Goal: Task Accomplishment & Management: Use online tool/utility

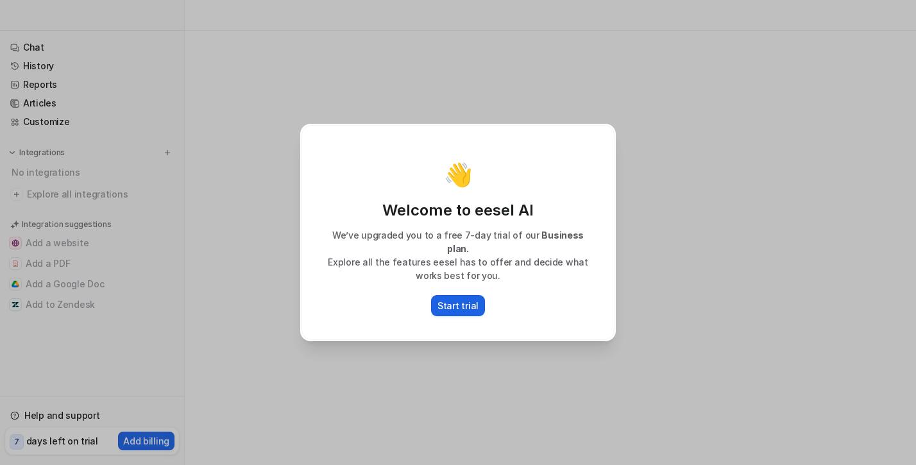
click at [466, 303] on p "Start trial" at bounding box center [457, 305] width 41 height 13
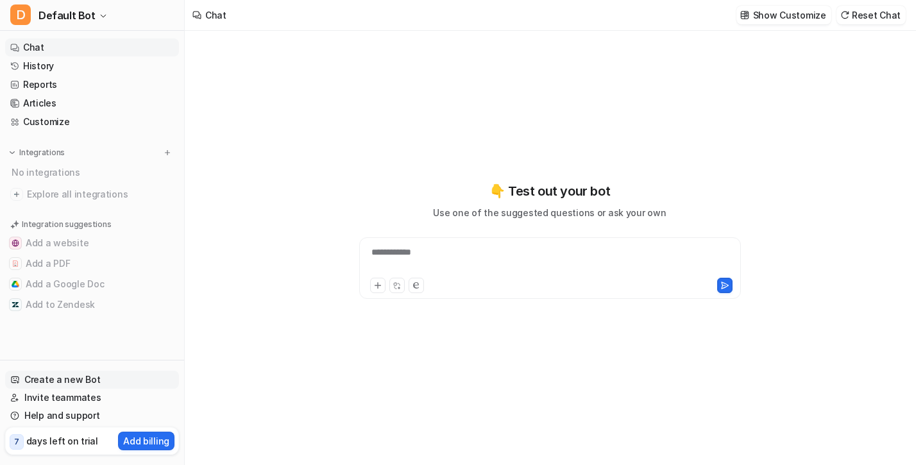
type textarea "**********"
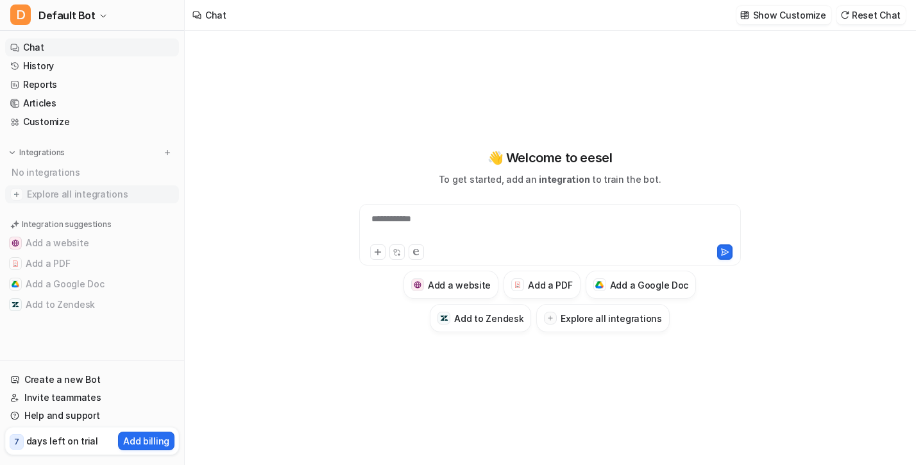
click at [105, 192] on span "Explore all integrations" at bounding box center [100, 194] width 147 height 21
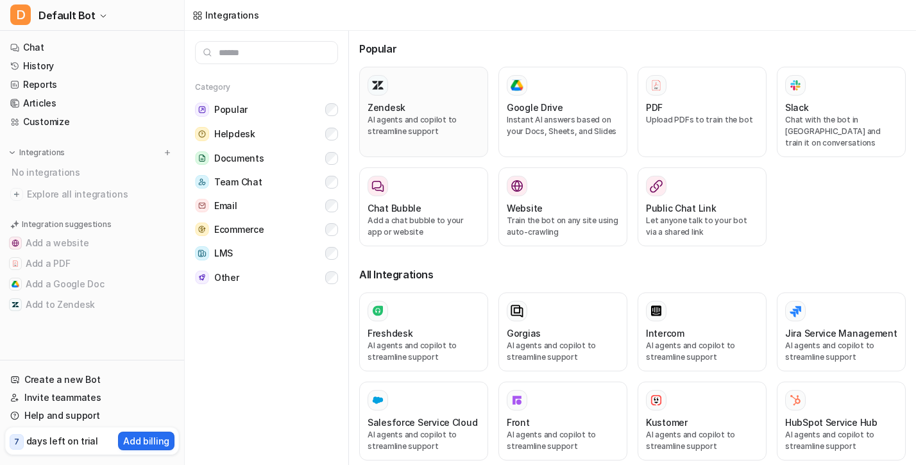
click at [400, 106] on h3 "Zendesk" at bounding box center [386, 107] width 38 height 13
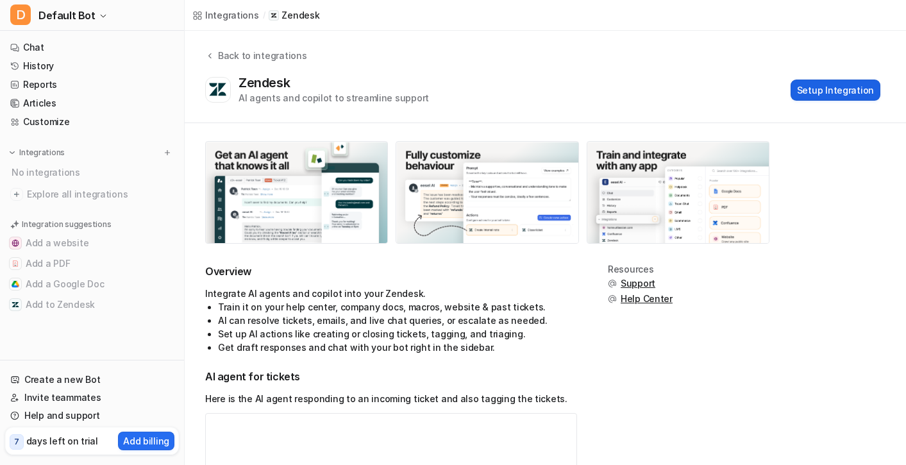
click at [828, 91] on button "Setup Integration" at bounding box center [836, 90] width 90 height 21
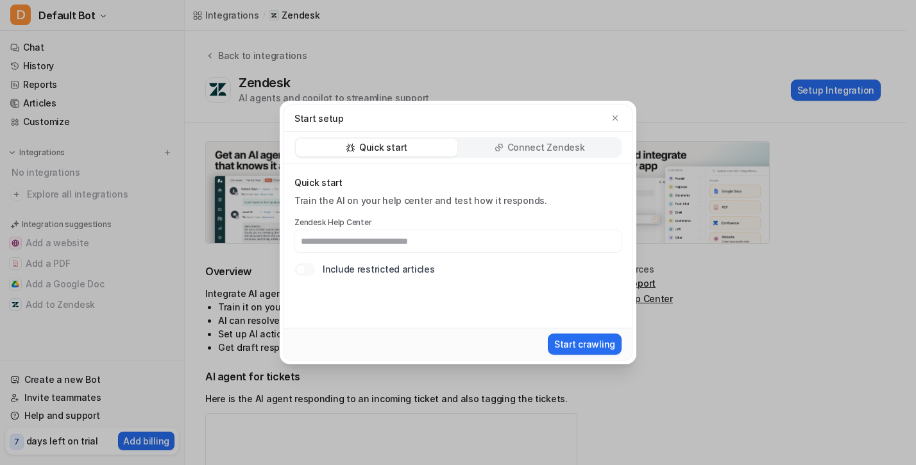
type input "*"
click at [559, 153] on p "Connect Zendesk" at bounding box center [546, 147] width 78 height 13
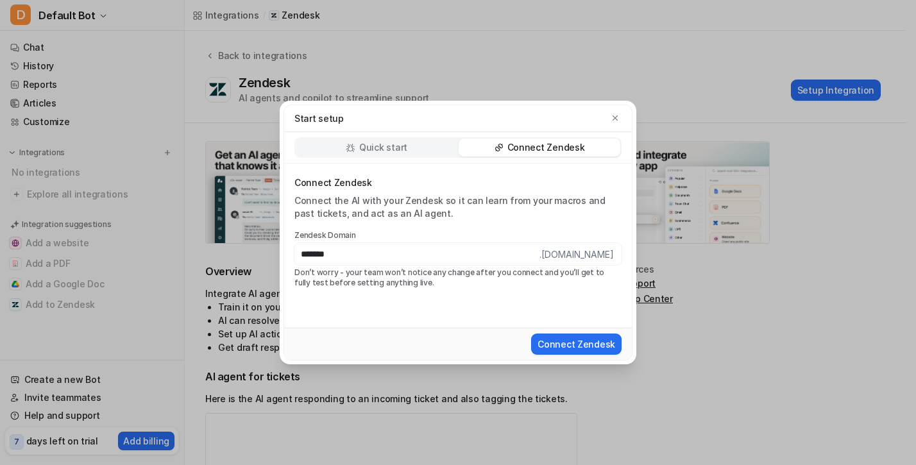
type input "*******"
click at [531, 333] on button "Connect Zendesk" at bounding box center [576, 343] width 90 height 21
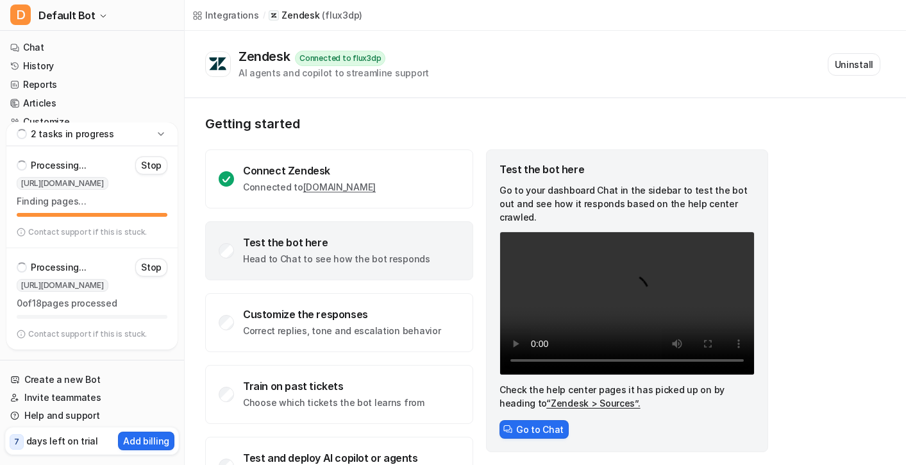
scroll to position [49, 0]
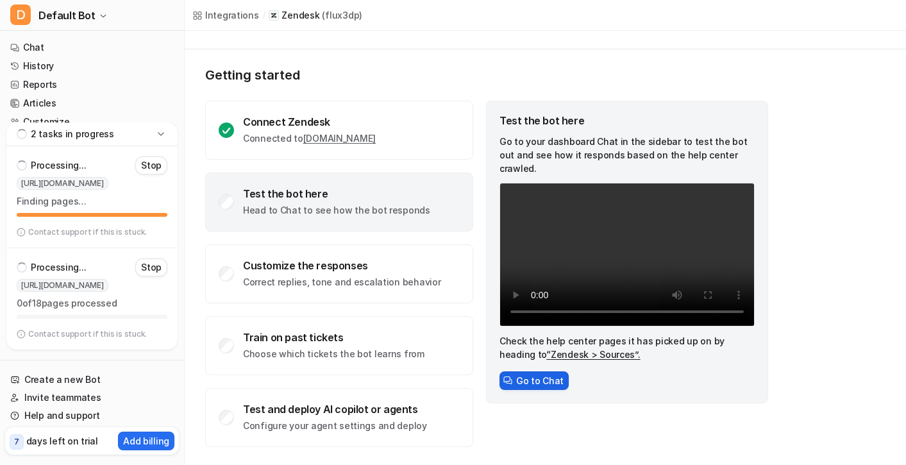
click at [550, 371] on button "Go to Chat" at bounding box center [534, 380] width 69 height 19
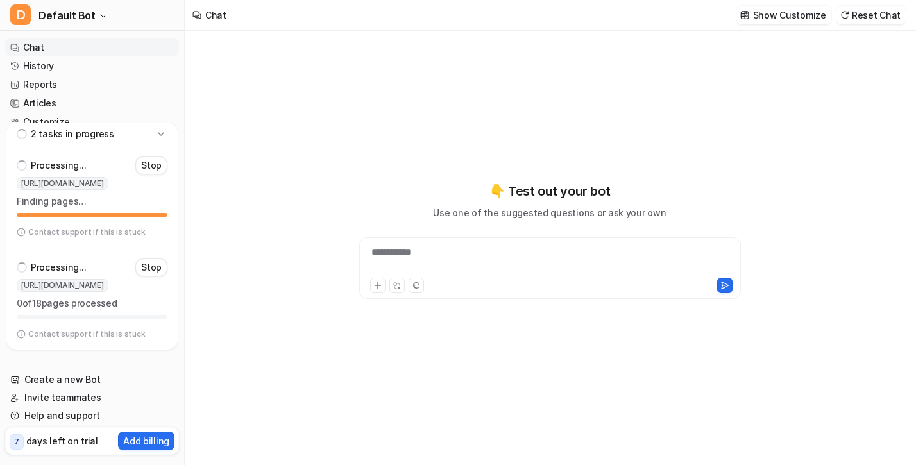
click at [570, 261] on div "**********" at bounding box center [549, 261] width 375 height 30
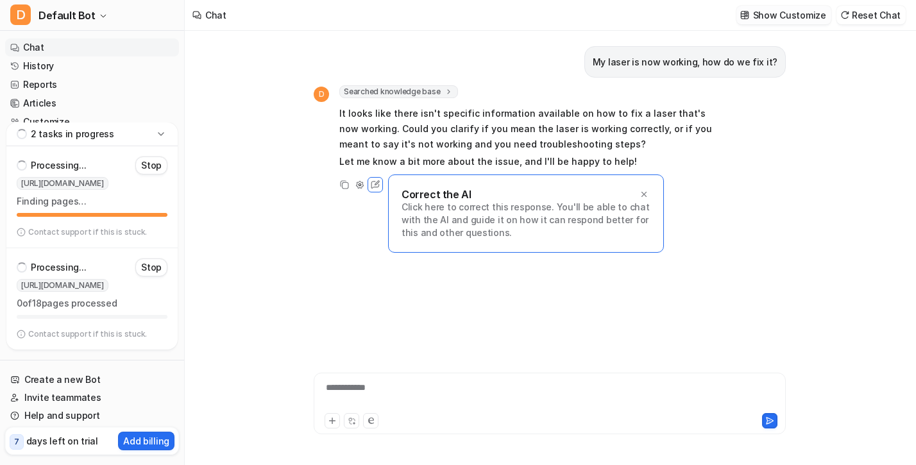
click at [789, 14] on p "Show Customize" at bounding box center [789, 14] width 73 height 13
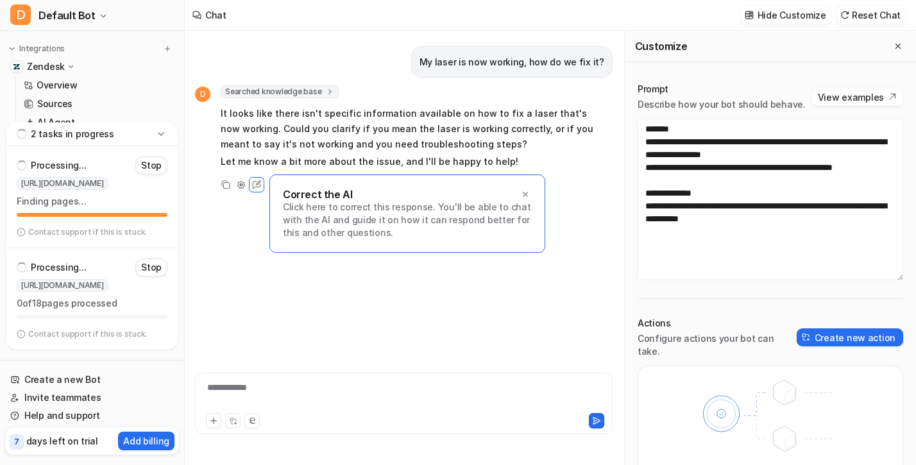
scroll to position [158, 0]
click at [107, 67] on link "AI Agent" at bounding box center [99, 68] width 160 height 18
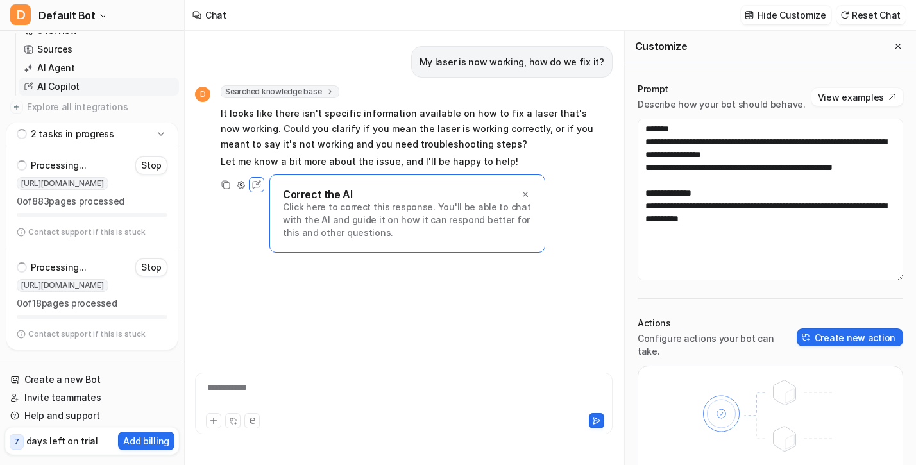
click at [105, 83] on link "AI Copilot" at bounding box center [99, 87] width 160 height 18
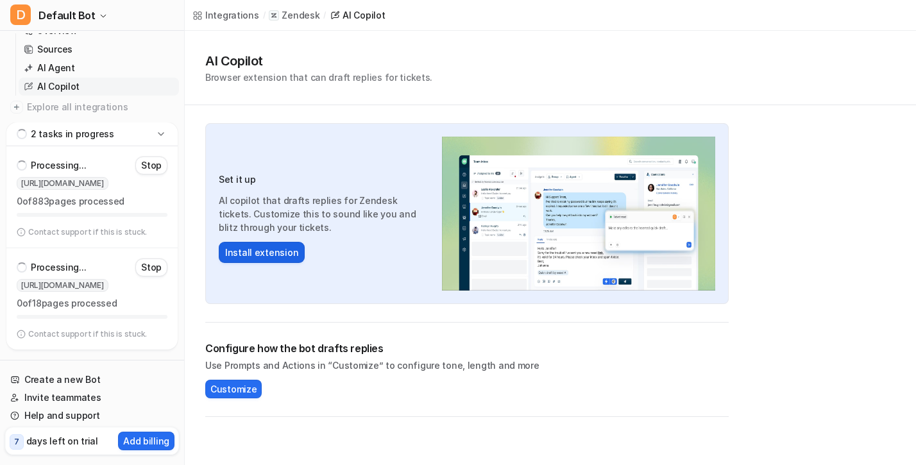
click at [272, 253] on button "Install extension" at bounding box center [262, 252] width 86 height 21
click at [287, 252] on button "Install extension" at bounding box center [262, 252] width 86 height 21
click at [132, 67] on link "AI Agent" at bounding box center [99, 68] width 160 height 18
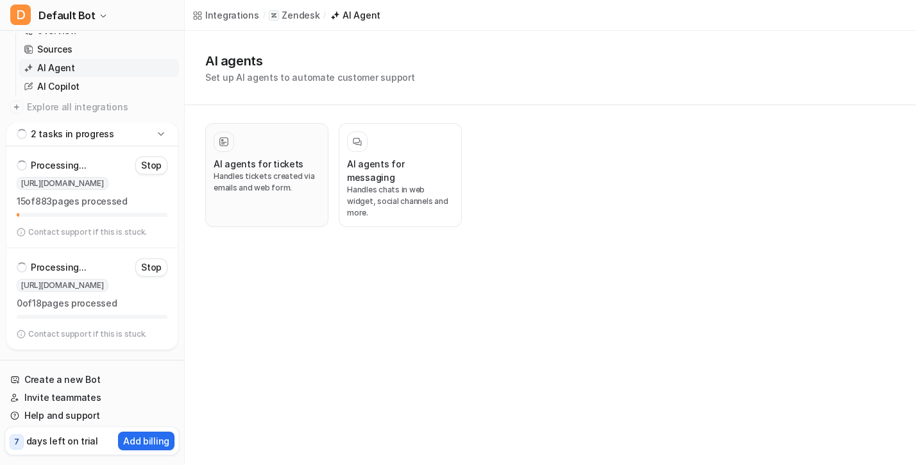
click at [304, 183] on p "Handles tickets created via emails and web form." at bounding box center [267, 182] width 106 height 23
click at [287, 243] on div "Integrations / Zendesk / AI Agent AI agents Set up AI agents to automate custom…" at bounding box center [458, 232] width 916 height 465
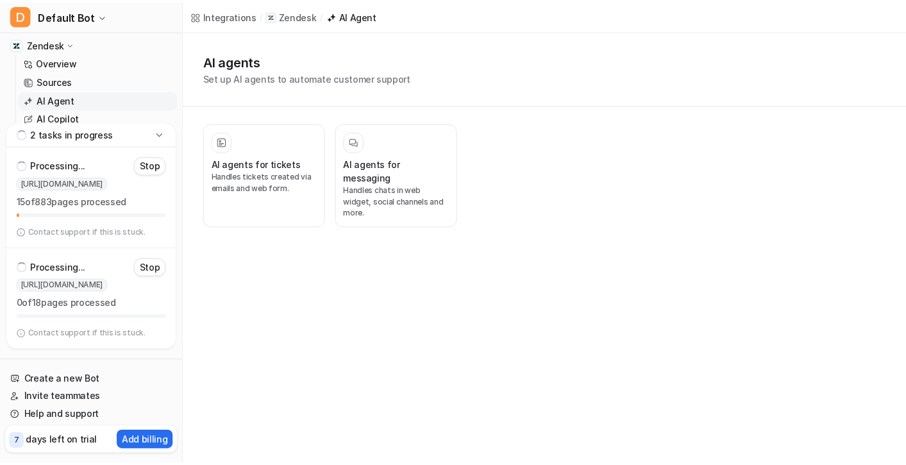
scroll to position [124, 0]
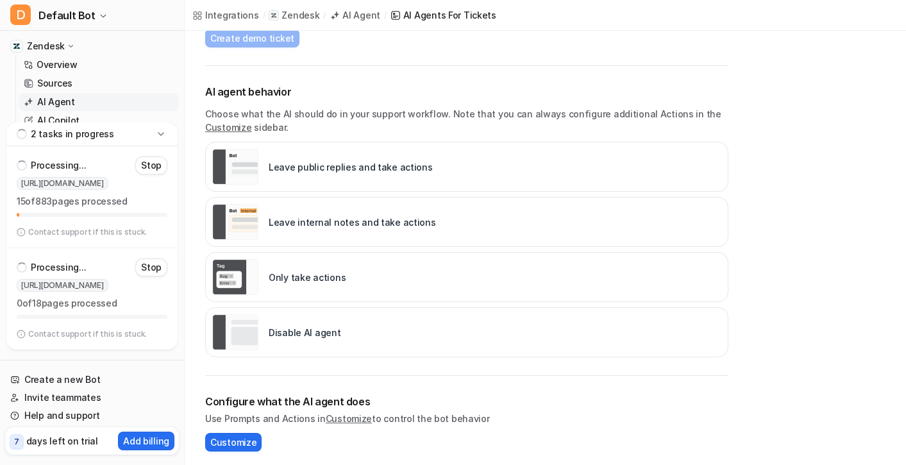
scroll to position [212, 0]
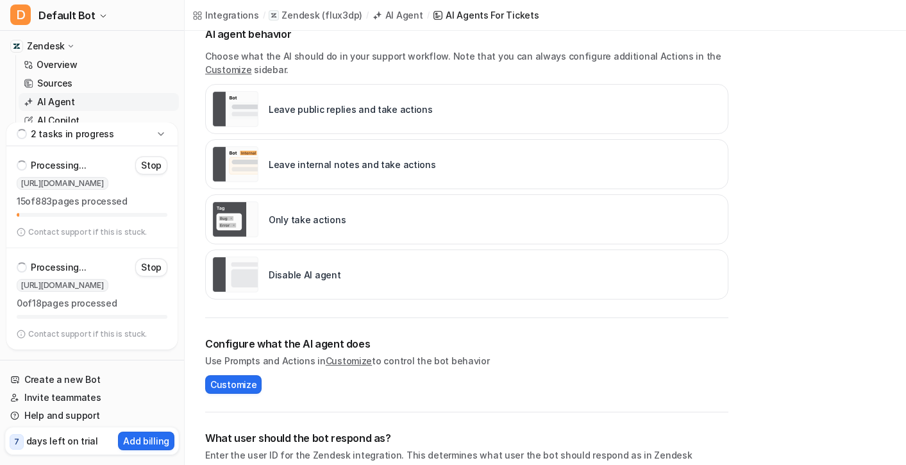
click at [317, 156] on div "Leave internal notes and take actions" at bounding box center [324, 164] width 224 height 36
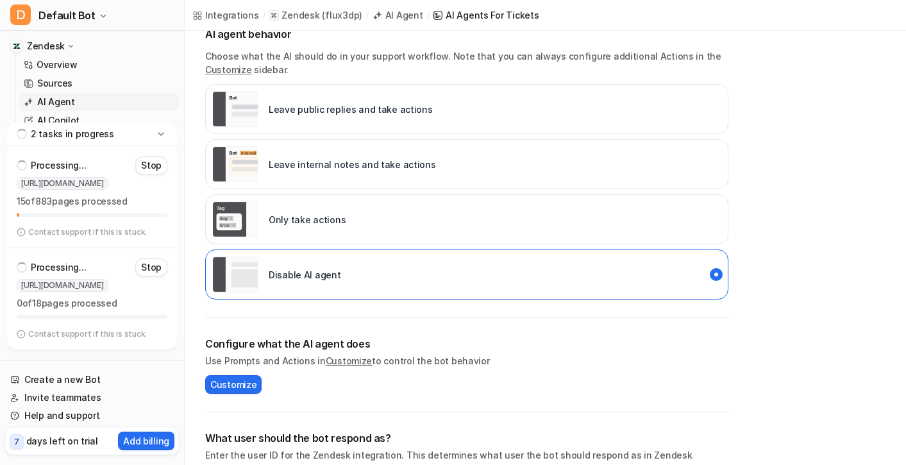
click at [317, 156] on div "Leave internal notes and take actions" at bounding box center [324, 164] width 224 height 36
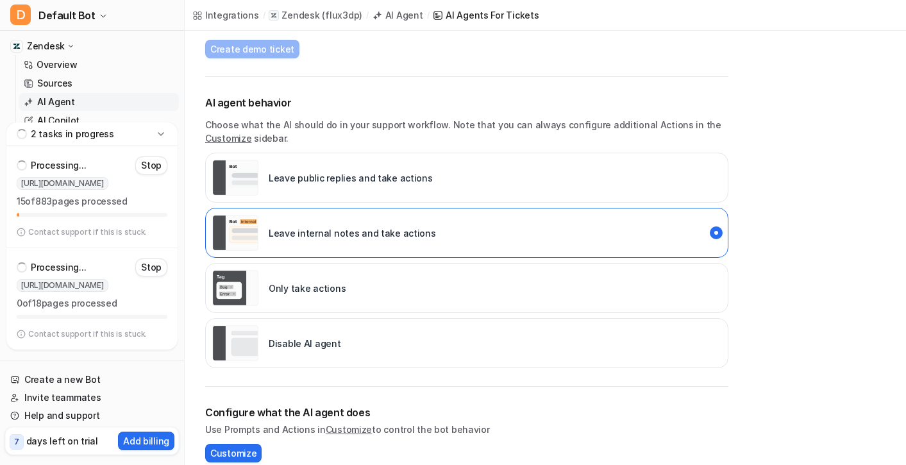
scroll to position [398, 0]
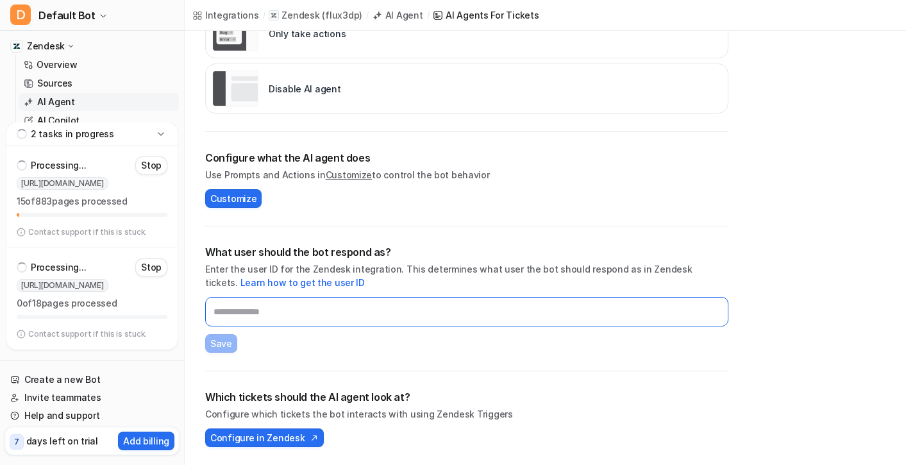
click at [282, 315] on input "text" at bounding box center [466, 312] width 523 height 30
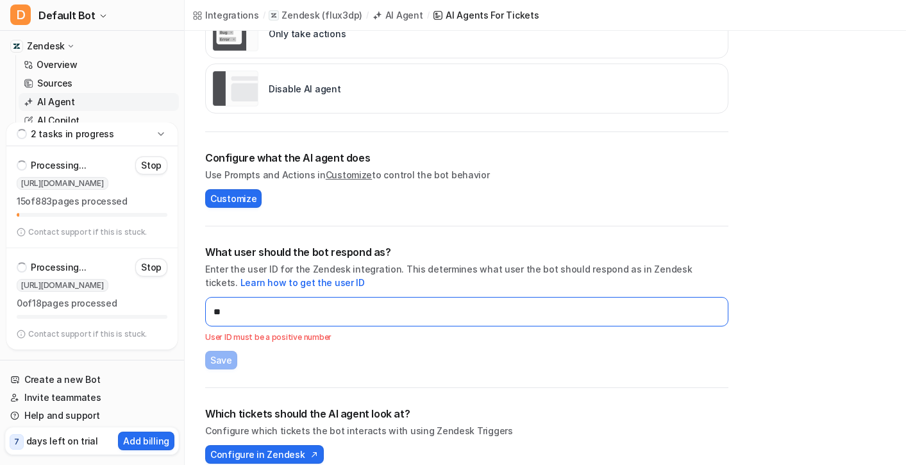
type input "***"
type input "*"
type input "*****"
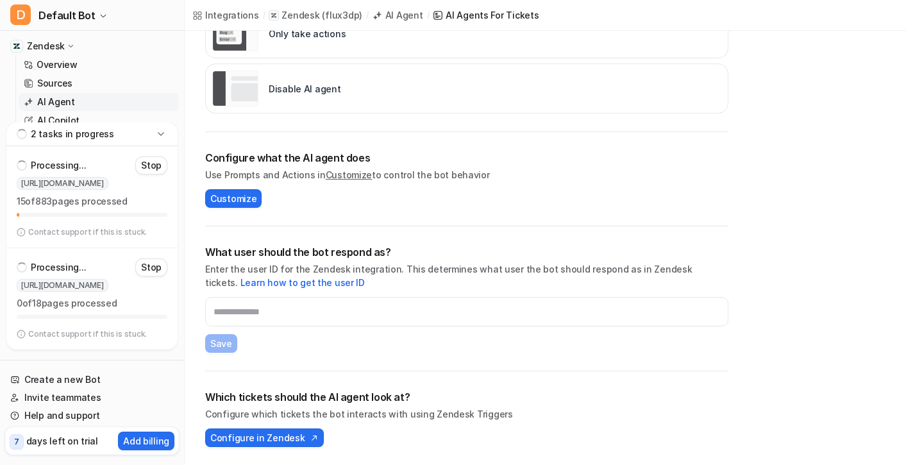
click at [423, 236] on div "What user should the bot respond as? Enter the user ID for the Zendesk integrat…" at bounding box center [466, 298] width 523 height 145
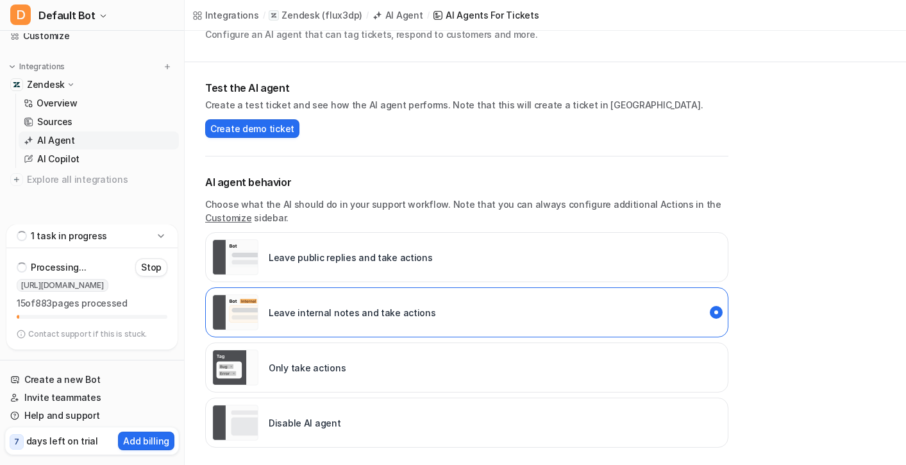
scroll to position [0, 0]
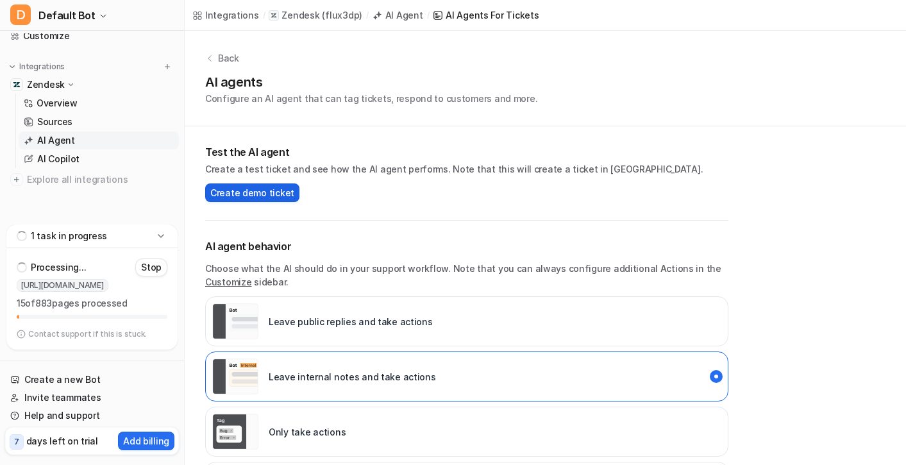
click at [267, 190] on span "Create demo ticket" at bounding box center [252, 192] width 84 height 13
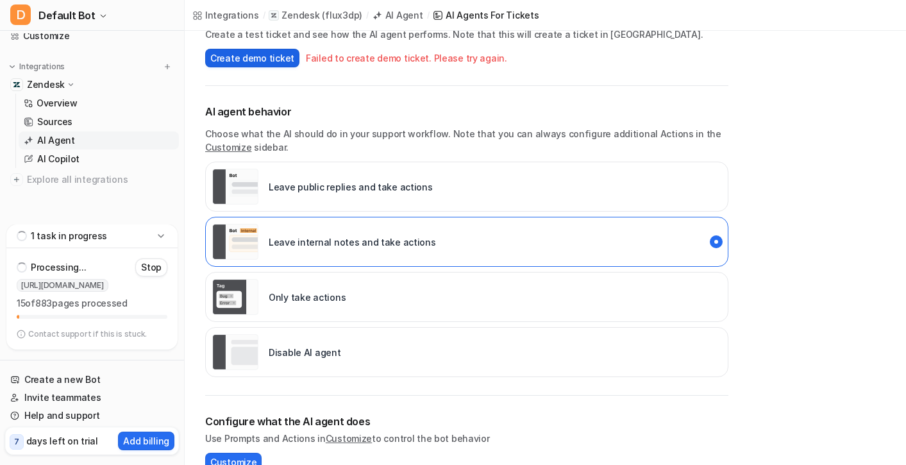
scroll to position [398, 0]
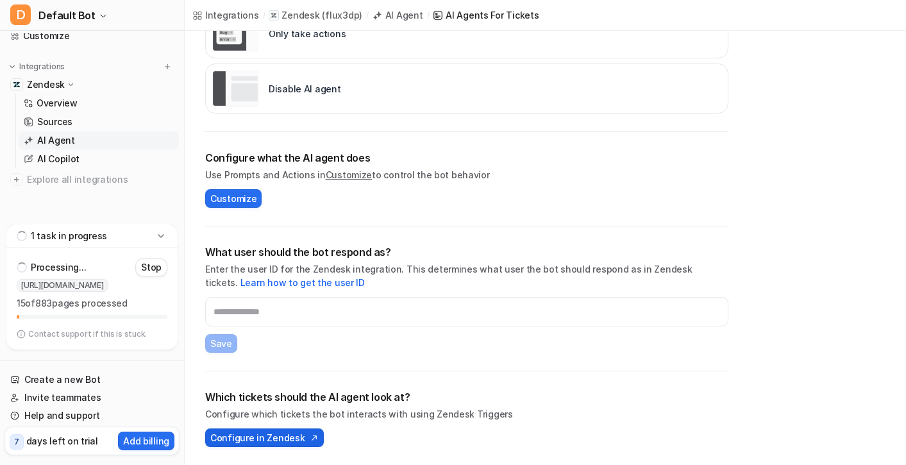
click at [255, 441] on span "Configure in Zendesk" at bounding box center [257, 437] width 94 height 13
click at [271, 282] on link "Learn how to get the user ID" at bounding box center [302, 282] width 124 height 11
click at [121, 106] on link "Overview" at bounding box center [99, 103] width 160 height 18
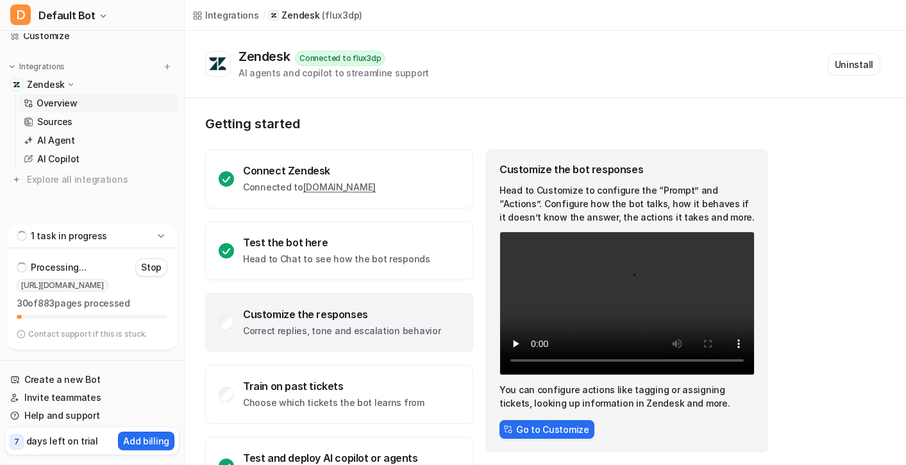
scroll to position [49, 0]
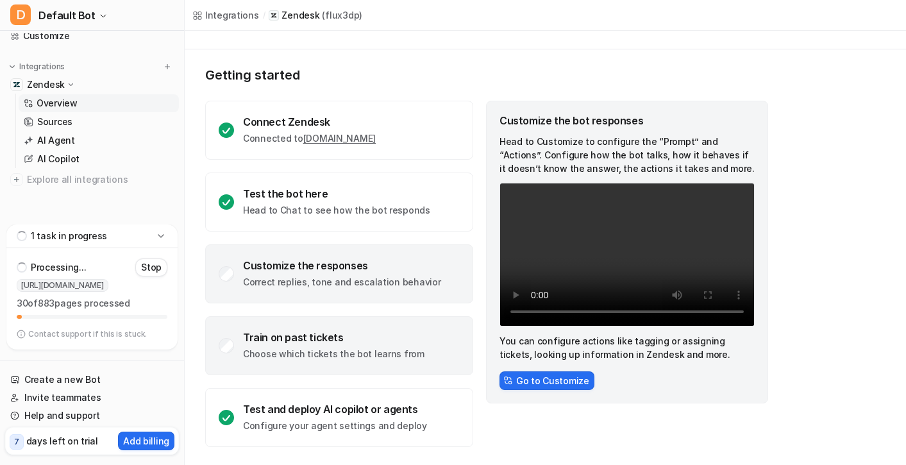
click at [286, 361] on div "Train on past tickets Choose which tickets the bot learns from" at bounding box center [339, 345] width 268 height 59
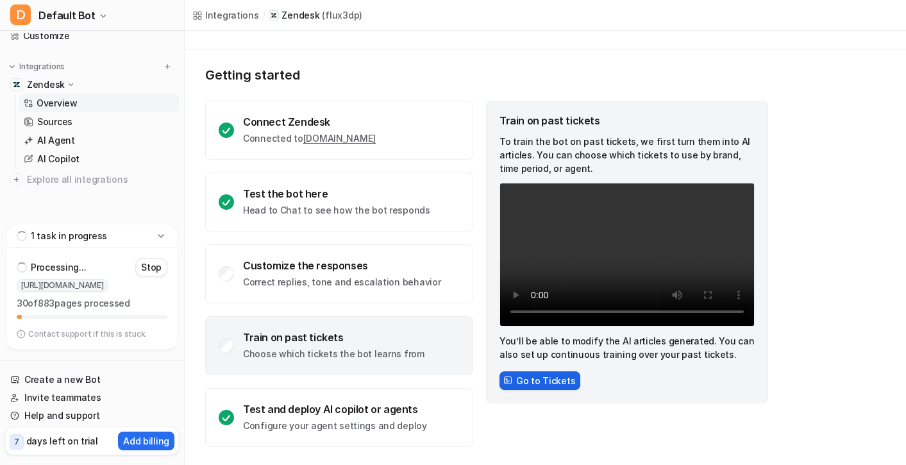
click at [540, 373] on button "Go to Tickets" at bounding box center [540, 380] width 81 height 19
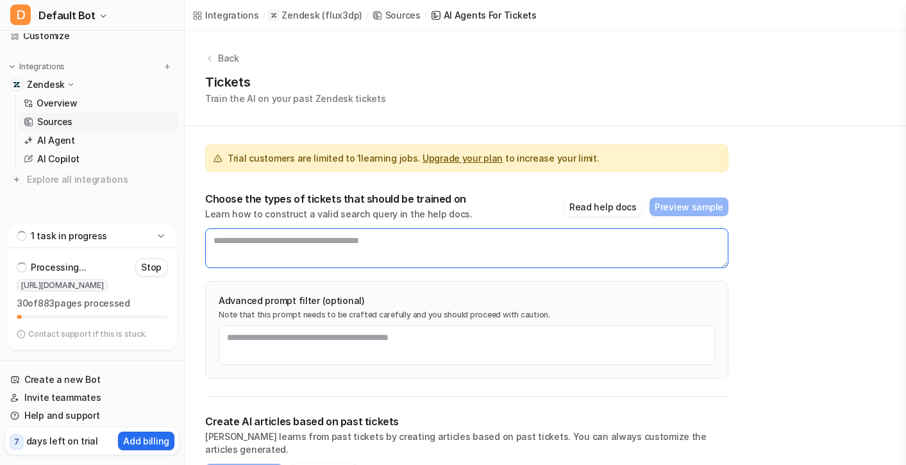
click at [523, 249] on textarea at bounding box center [466, 248] width 523 height 40
click at [114, 116] on link "Sources" at bounding box center [99, 122] width 160 height 18
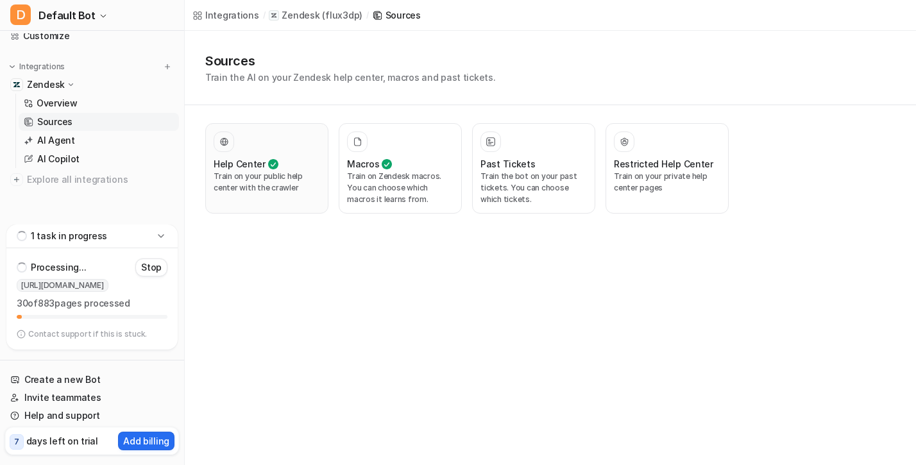
click at [250, 193] on p "Train on your public help center with the crawler" at bounding box center [267, 182] width 106 height 23
click at [117, 100] on link "Overview" at bounding box center [99, 103] width 160 height 18
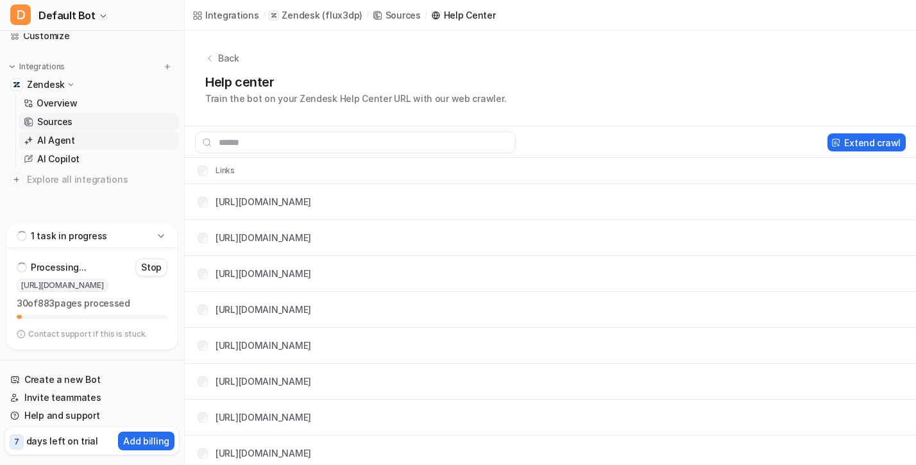
click at [108, 139] on link "AI Agent" at bounding box center [99, 140] width 160 height 18
click at [65, 142] on p "AI Agent" at bounding box center [56, 140] width 38 height 13
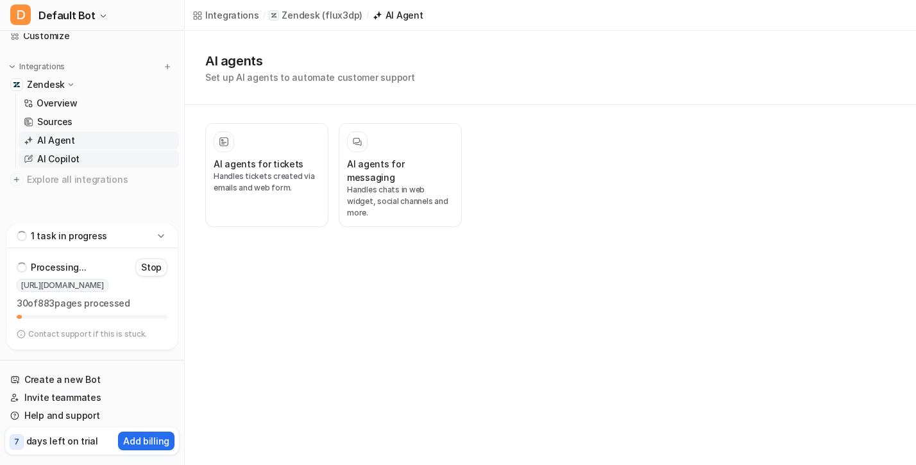
click at [152, 154] on link "AI Copilot" at bounding box center [99, 159] width 160 height 18
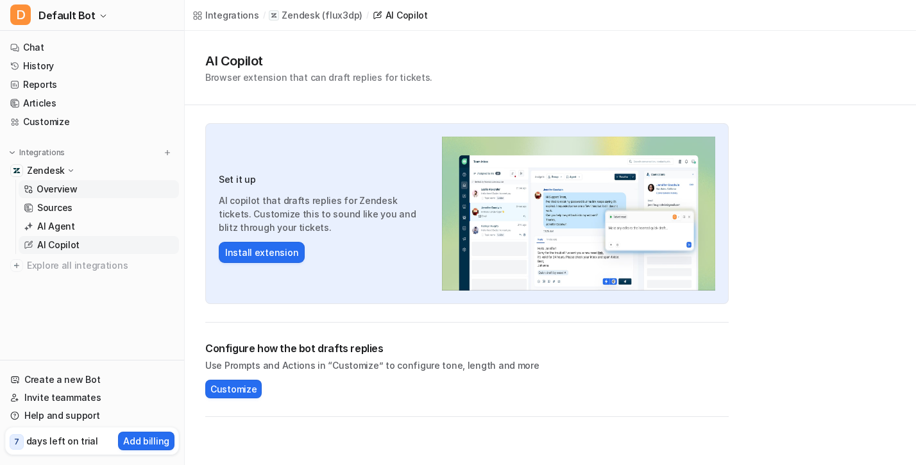
click at [106, 182] on link "Overview" at bounding box center [99, 189] width 160 height 18
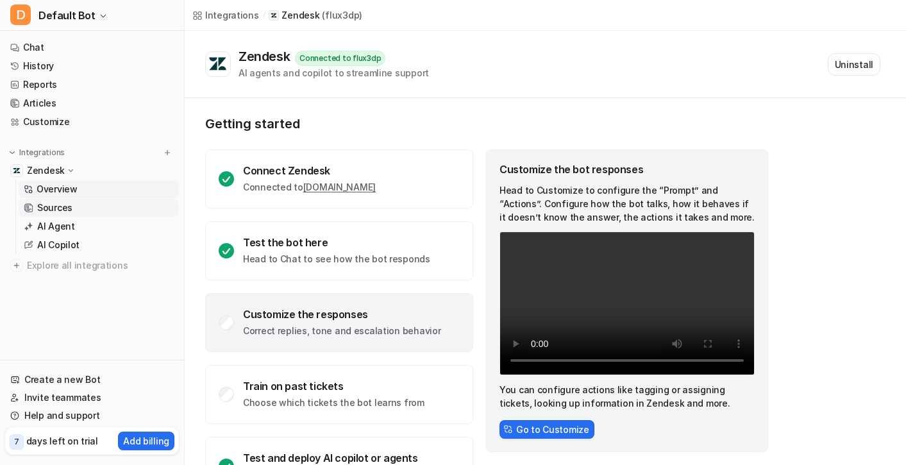
click at [105, 208] on link "Sources" at bounding box center [99, 208] width 160 height 18
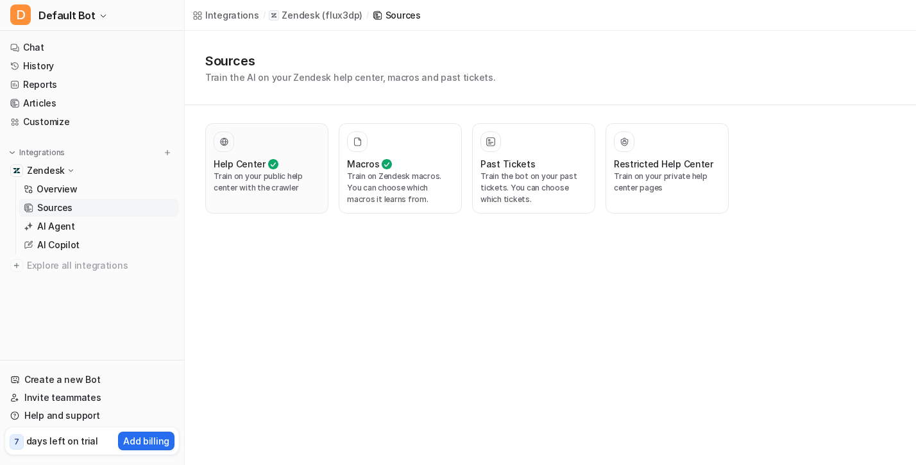
click at [274, 190] on p "Train on your public help center with the crawler" at bounding box center [267, 182] width 106 height 23
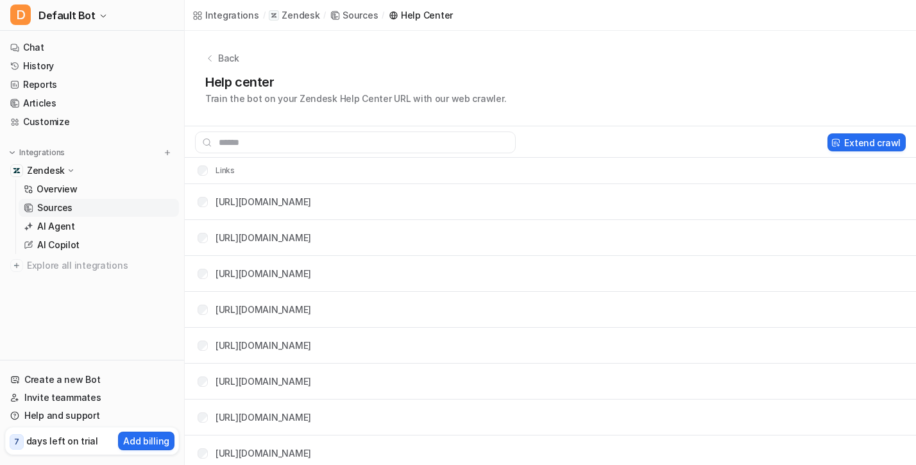
click at [352, 12] on div "Integrations / Zendesk / Sources / Help Center" at bounding box center [322, 14] width 260 height 13
click at [402, 20] on div "Sources" at bounding box center [402, 14] width 35 height 13
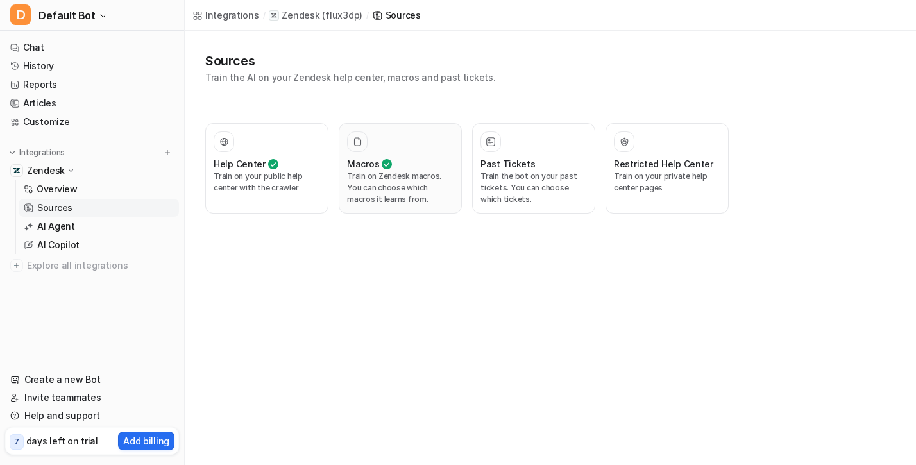
click at [384, 191] on p "Train on Zendesk macros. You can choose which macros it learns from." at bounding box center [400, 188] width 106 height 35
click at [396, 202] on p "Train on Zendesk macros. You can choose which macros it learns from." at bounding box center [400, 188] width 106 height 35
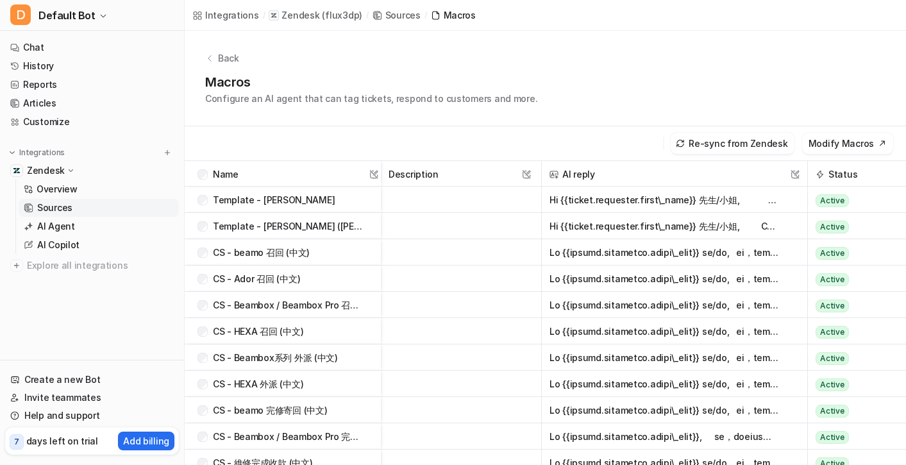
click at [152, 207] on link "Sources" at bounding box center [99, 208] width 160 height 18
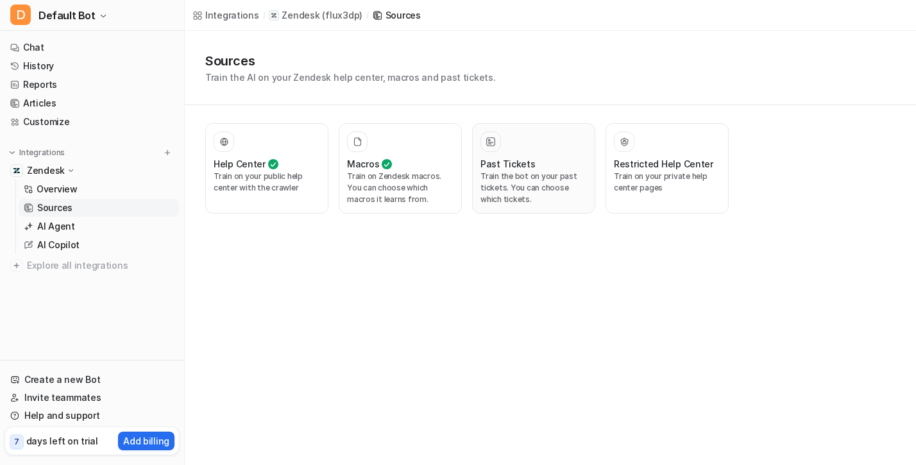
click at [547, 190] on p "Train the bot on your past tickets. You can choose which tickets." at bounding box center [533, 188] width 106 height 35
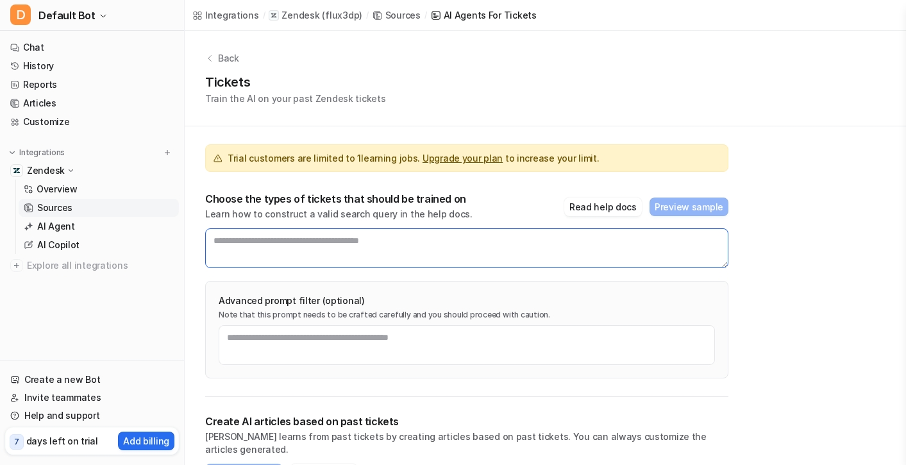
click at [452, 238] on textarea at bounding box center [466, 248] width 523 height 40
type textarea "****"
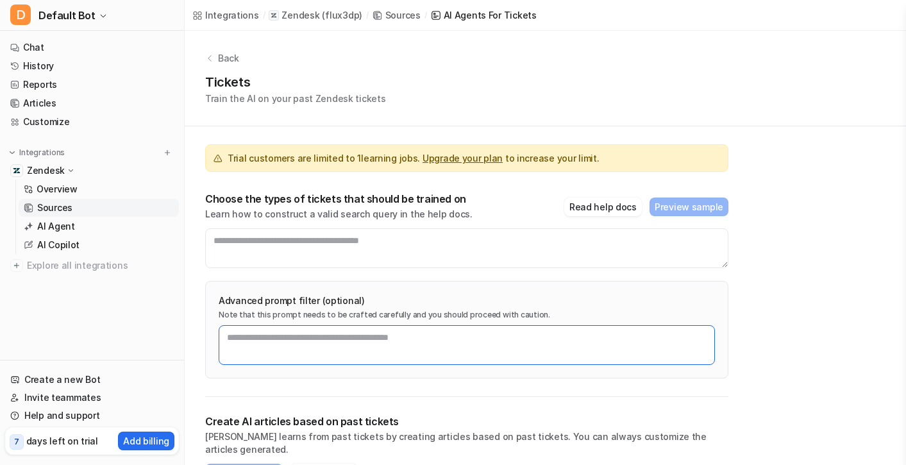
click at [400, 342] on textarea at bounding box center [467, 345] width 496 height 40
drag, startPoint x: 370, startPoint y: 338, endPoint x: 205, endPoint y: 321, distance: 165.7
click at [205, 321] on div "**********" at bounding box center [466, 329] width 523 height 97
type textarea "*****"
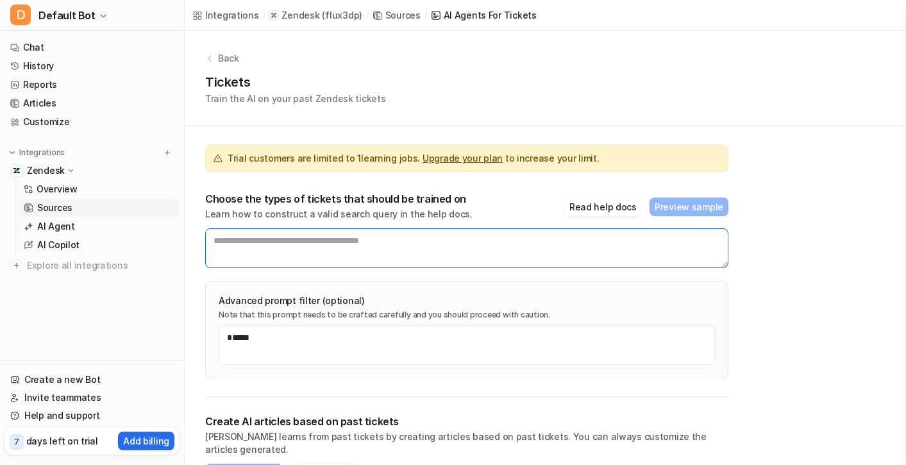
click at [433, 258] on textarea at bounding box center [466, 248] width 523 height 40
paste textarea "**********"
type textarea "**********"
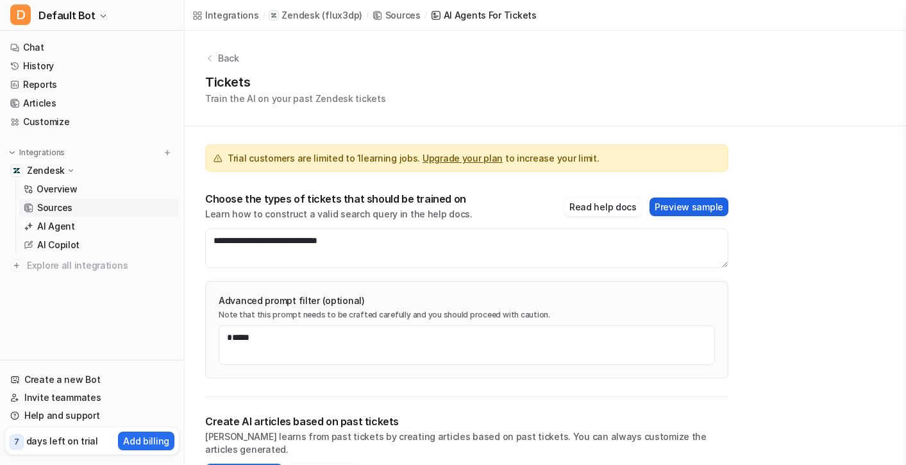
click at [703, 210] on button "Preview sample" at bounding box center [689, 207] width 79 height 19
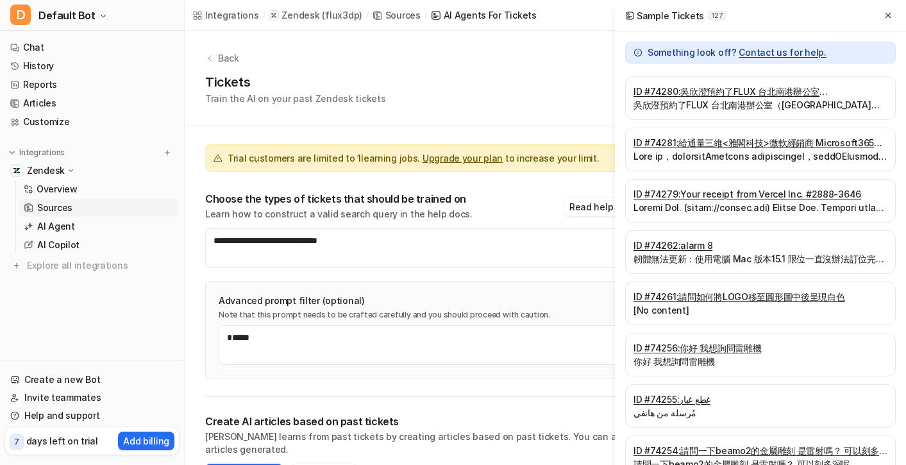
scroll to position [147, 0]
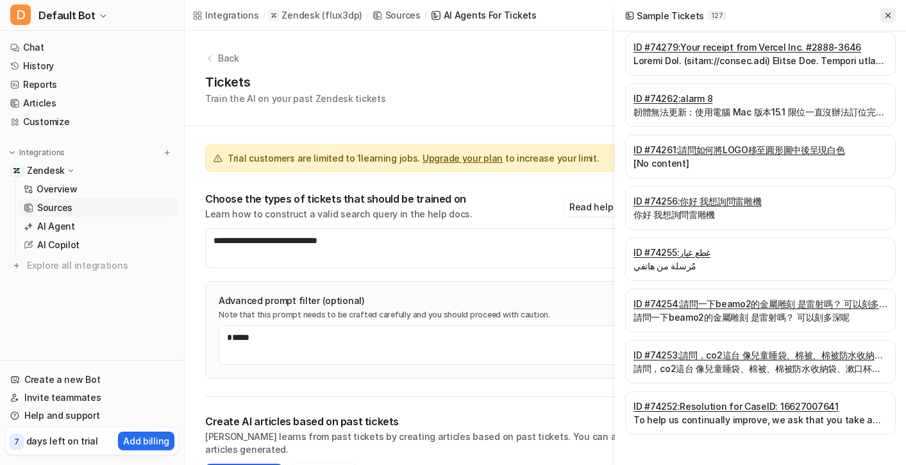
click at [886, 17] on icon at bounding box center [888, 15] width 5 height 5
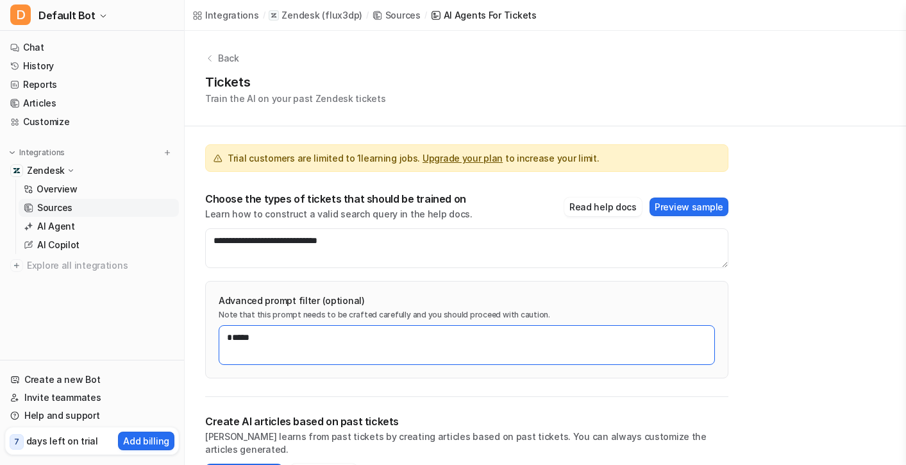
click at [524, 337] on textarea "*****" at bounding box center [467, 345] width 496 height 40
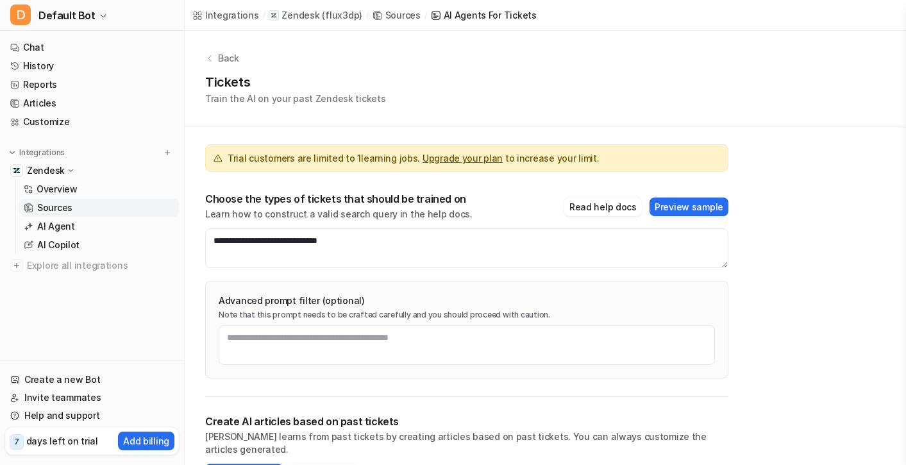
click at [469, 381] on div "**********" at bounding box center [466, 261] width 523 height 271
click at [473, 379] on div "**********" at bounding box center [466, 261] width 523 height 271
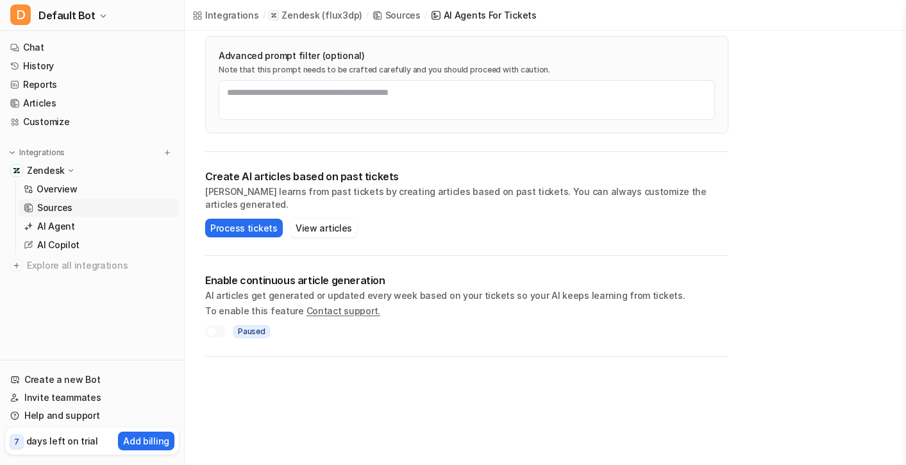
scroll to position [282, 0]
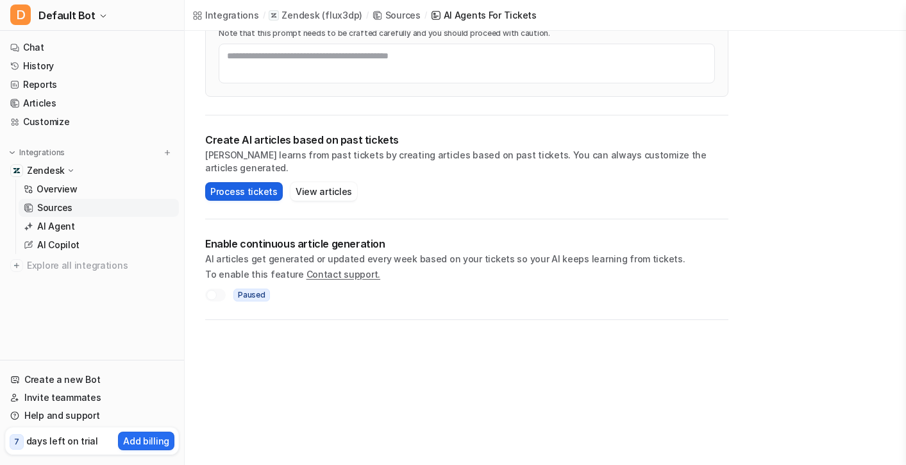
click at [262, 182] on button "Process tickets" at bounding box center [244, 191] width 78 height 19
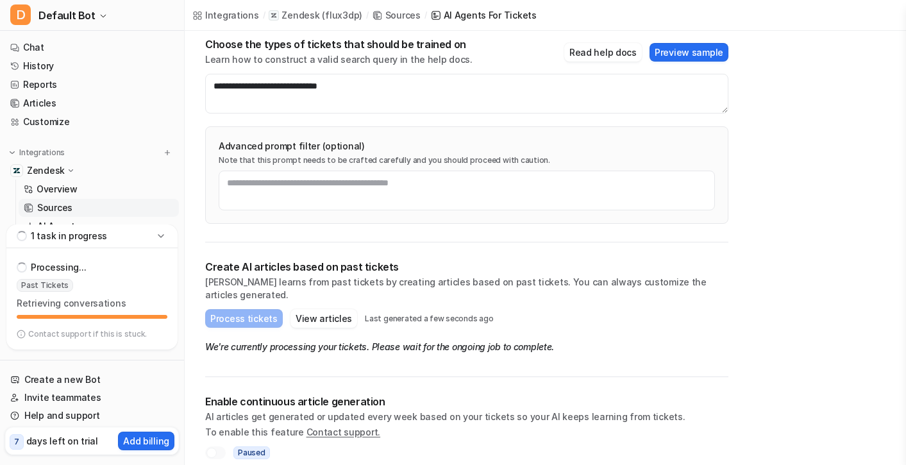
scroll to position [155, 0]
click at [121, 188] on link "Overview" at bounding box center [99, 189] width 160 height 18
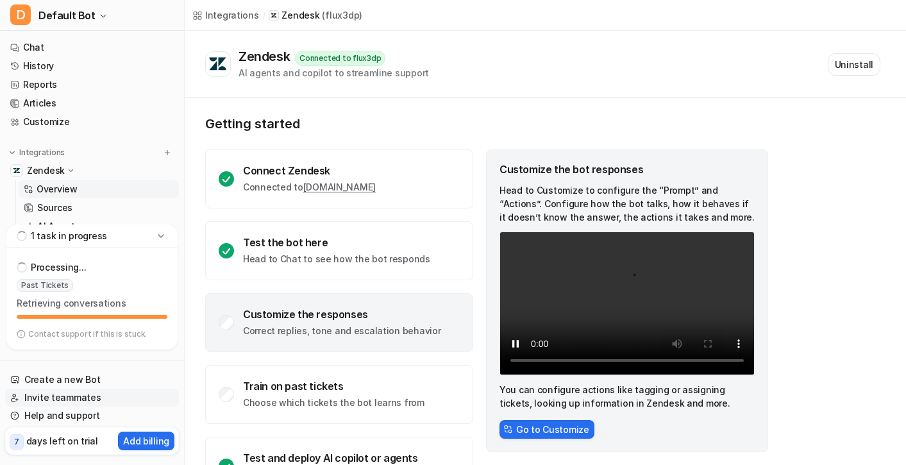
scroll to position [49, 0]
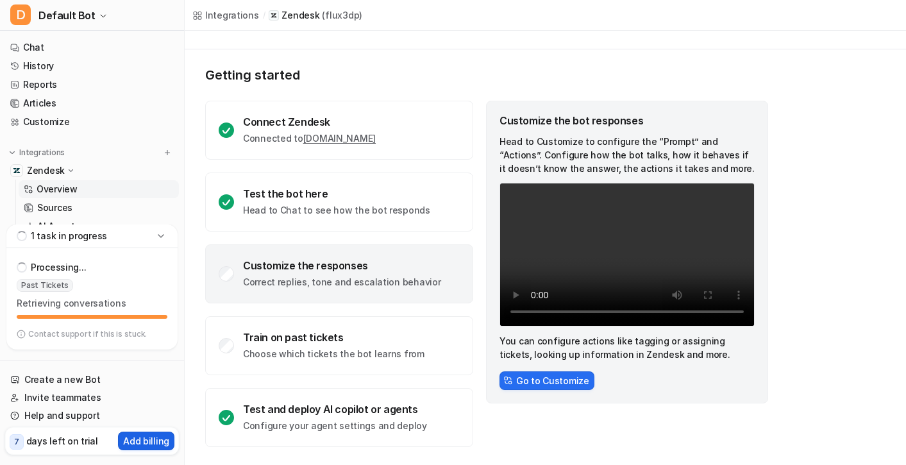
click at [131, 443] on p "Add billing" at bounding box center [146, 440] width 46 height 13
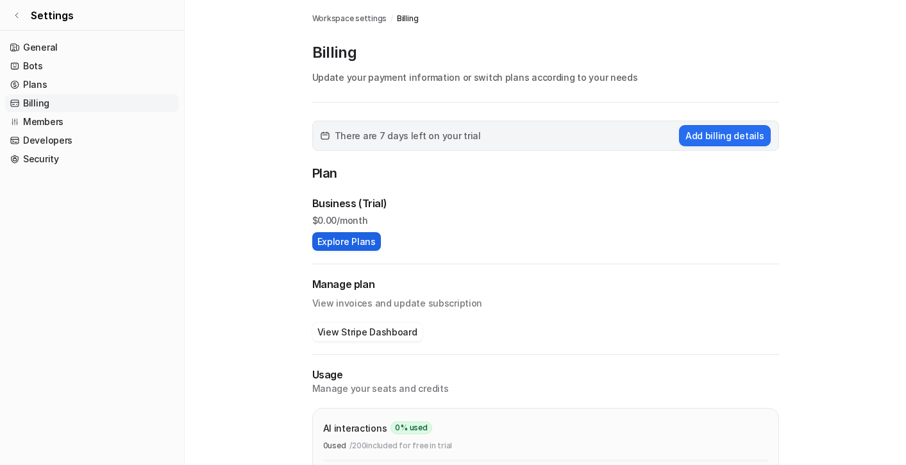
click at [324, 238] on button "Explore Plans" at bounding box center [346, 241] width 69 height 19
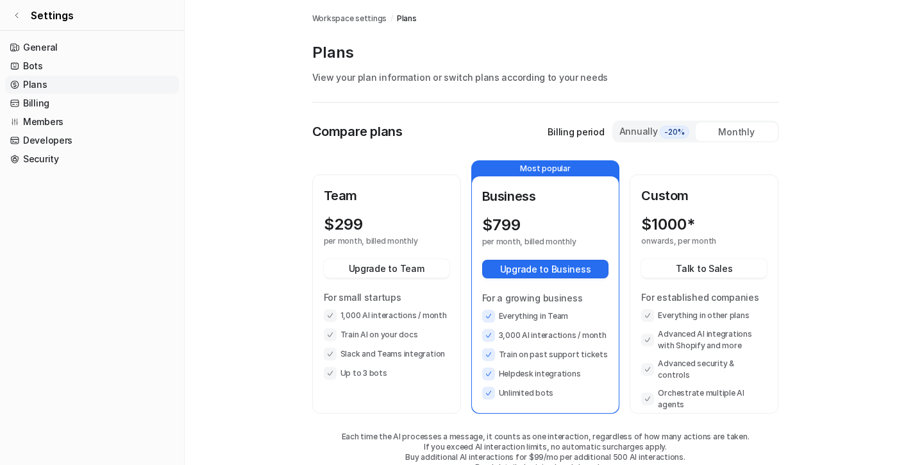
click at [757, 126] on div "Monthly" at bounding box center [737, 131] width 82 height 19
click at [433, 237] on div "$ 299 per month, billed monthly" at bounding box center [387, 230] width 126 height 31
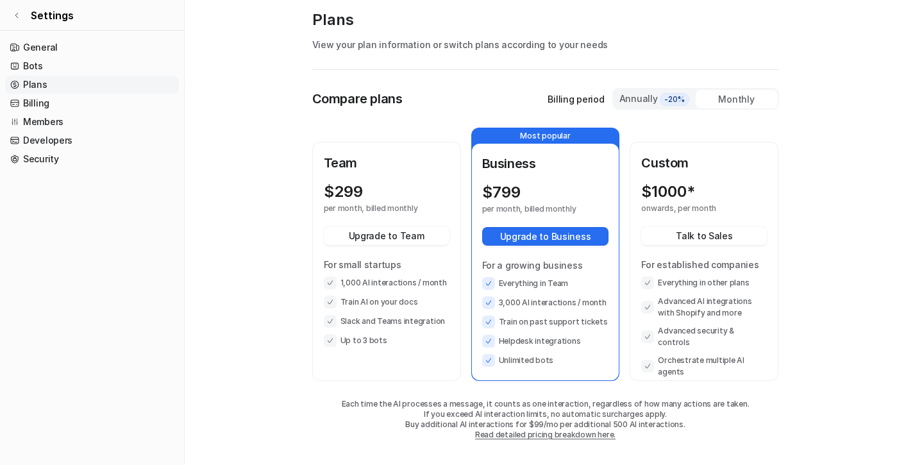
click at [630, 96] on div "Annually -20%" at bounding box center [655, 99] width 72 height 14
click at [721, 101] on div "Monthly" at bounding box center [737, 99] width 82 height 19
click at [655, 99] on div "Annually -20%" at bounding box center [655, 99] width 72 height 14
click at [714, 101] on div "Monthly" at bounding box center [737, 99] width 82 height 19
click at [512, 435] on link "Read detailed pricing breakdown here." at bounding box center [545, 435] width 140 height 10
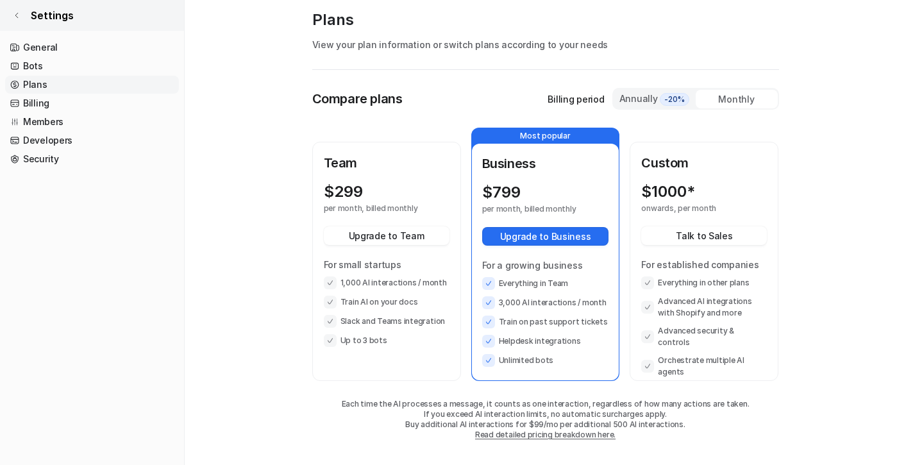
click at [62, 22] on span "Settings" at bounding box center [52, 15] width 43 height 15
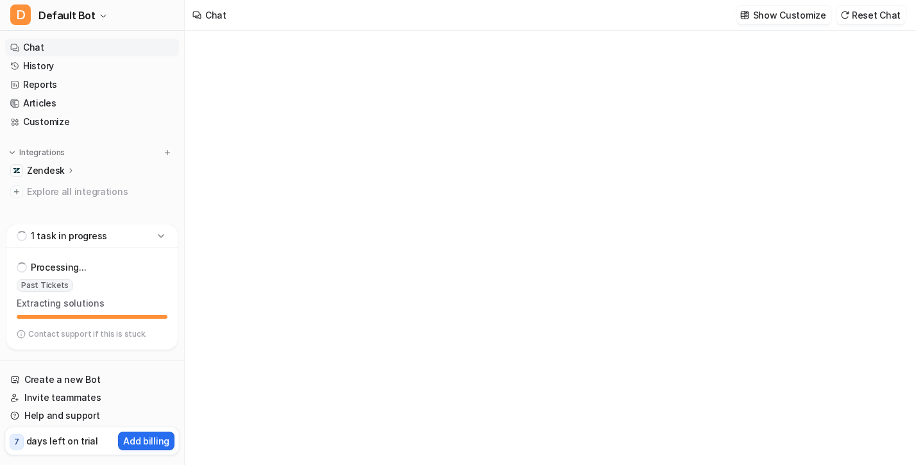
type textarea "**********"
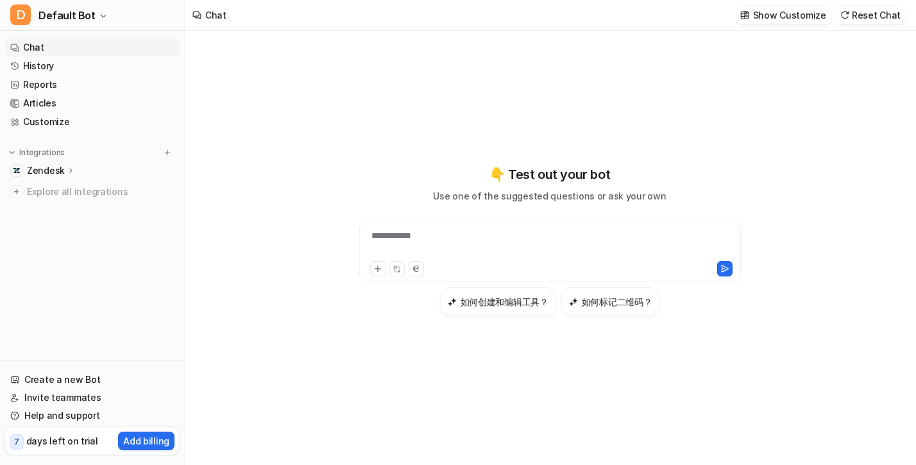
click at [55, 171] on p "Zendesk" at bounding box center [46, 170] width 38 height 13
click at [56, 192] on p "Overview" at bounding box center [57, 189] width 41 height 13
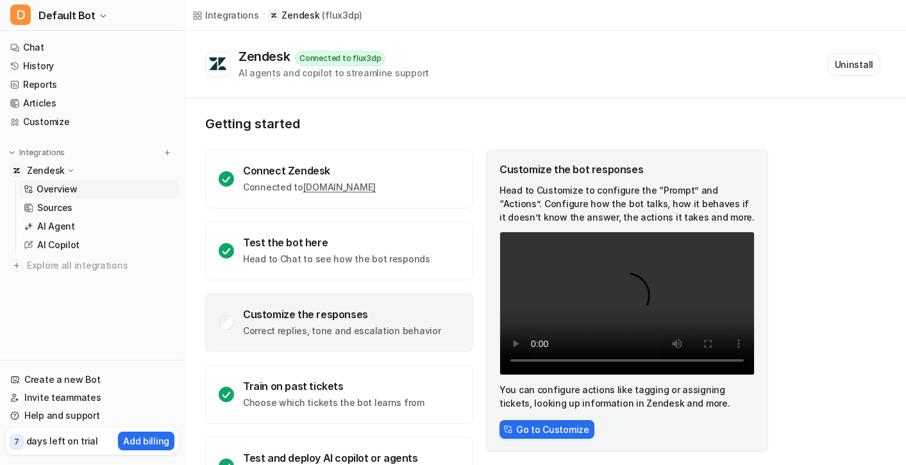
scroll to position [49, 0]
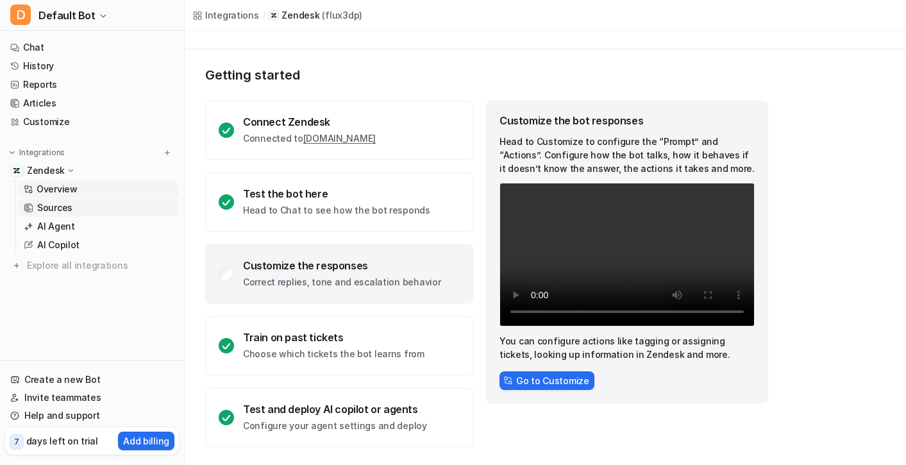
click at [99, 209] on link "Sources" at bounding box center [99, 208] width 160 height 18
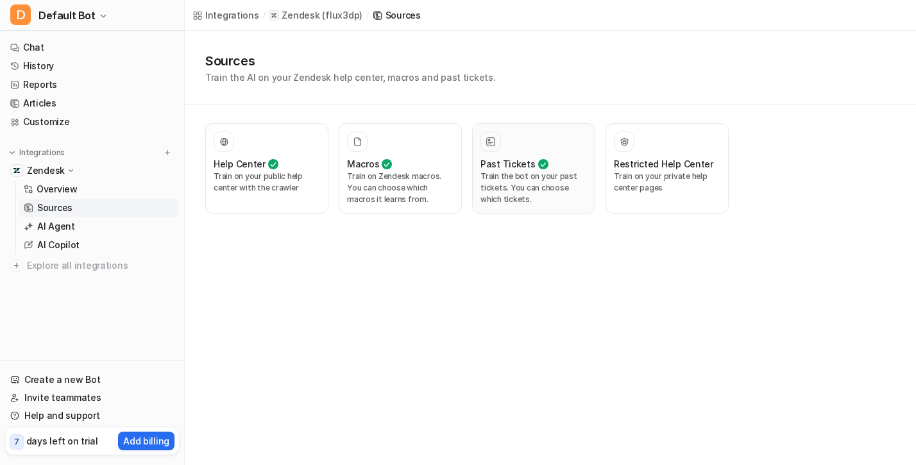
click at [587, 177] on button "Past Tickets Train the bot on your past tickets. You can choose which tickets." at bounding box center [533, 168] width 123 height 90
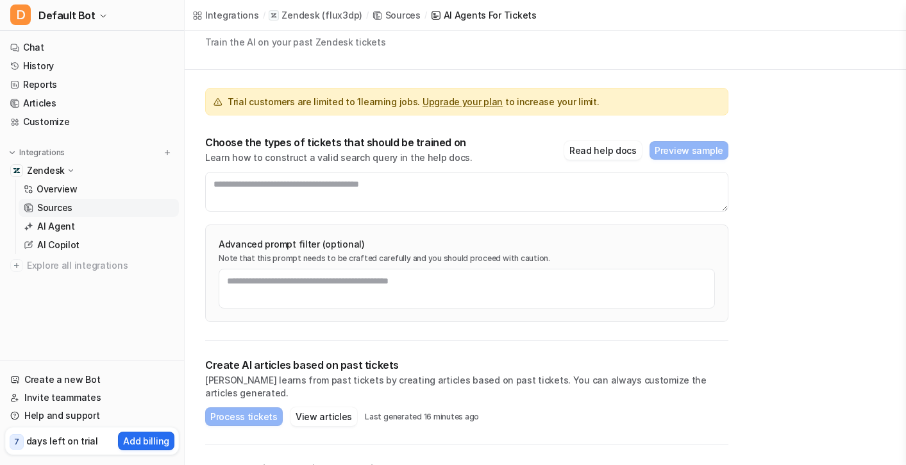
scroll to position [124, 0]
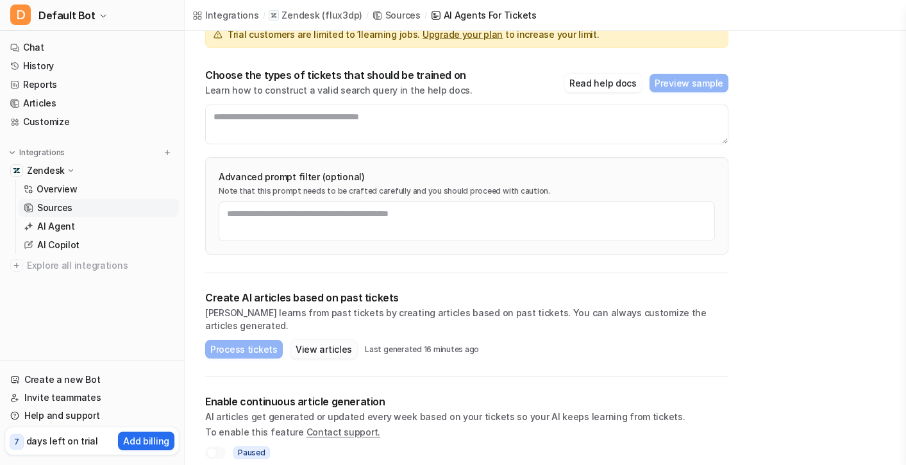
click at [334, 344] on button "View articles" at bounding box center [324, 349] width 67 height 19
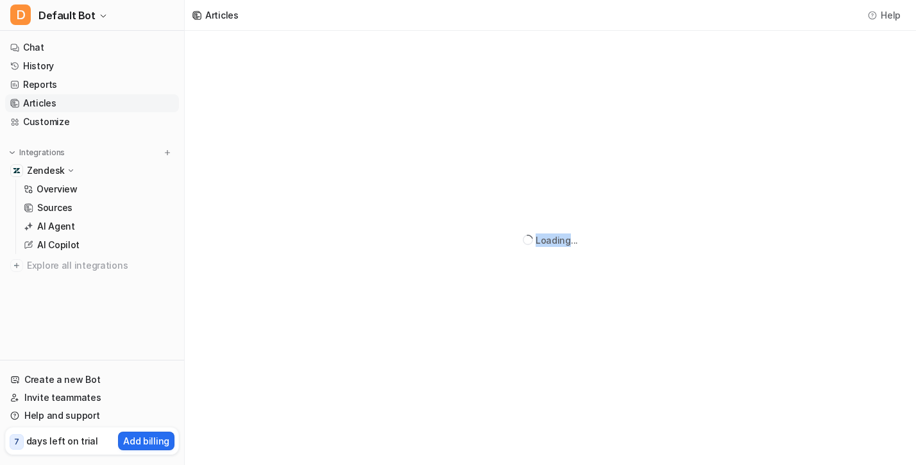
click at [334, 344] on div "Loading..." at bounding box center [550, 240] width 731 height 419
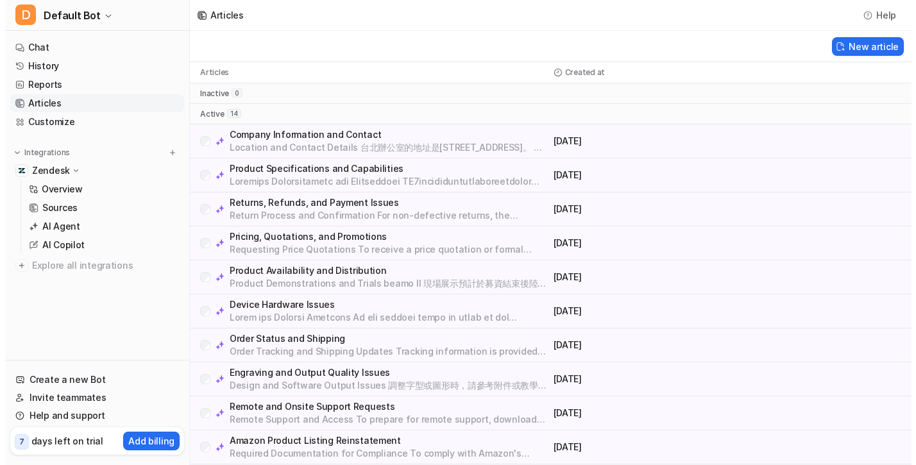
scroll to position [135, 0]
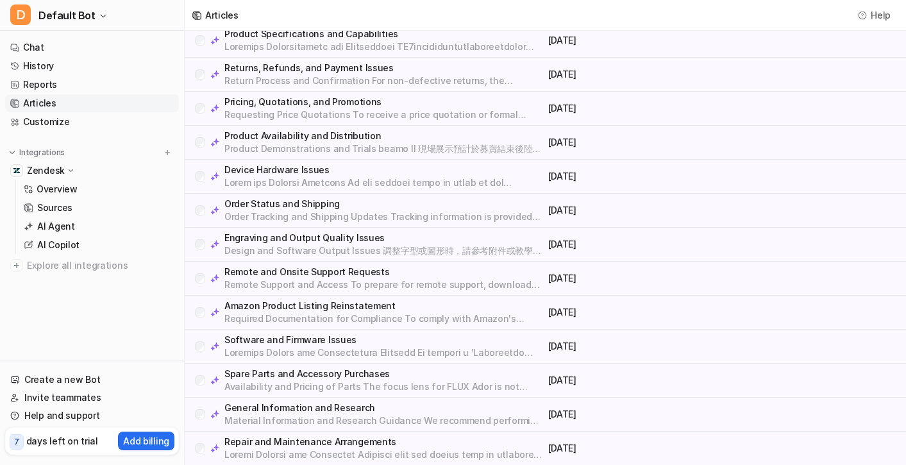
click at [458, 245] on p "Design and Software Output Issues 調整字型或圖形時，請參考附件或教學影片中的操作方法，並確保文字或圖形為向量檔案以正確輸出。" at bounding box center [383, 250] width 319 height 13
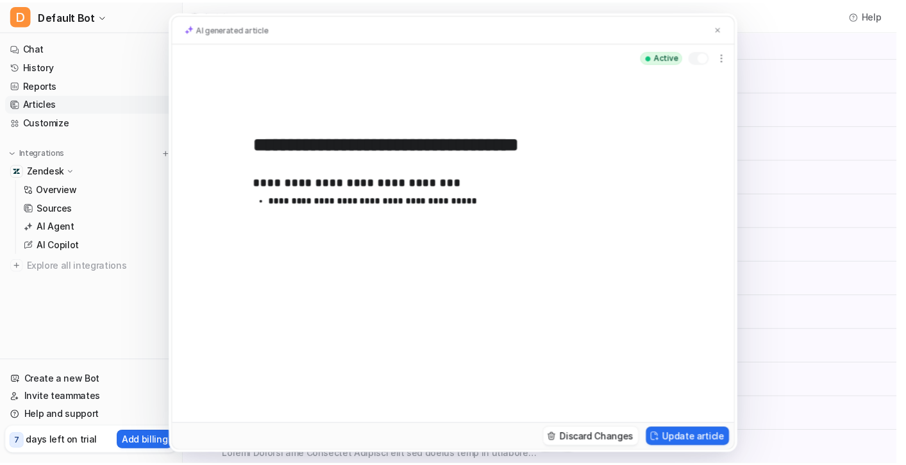
scroll to position [3, 0]
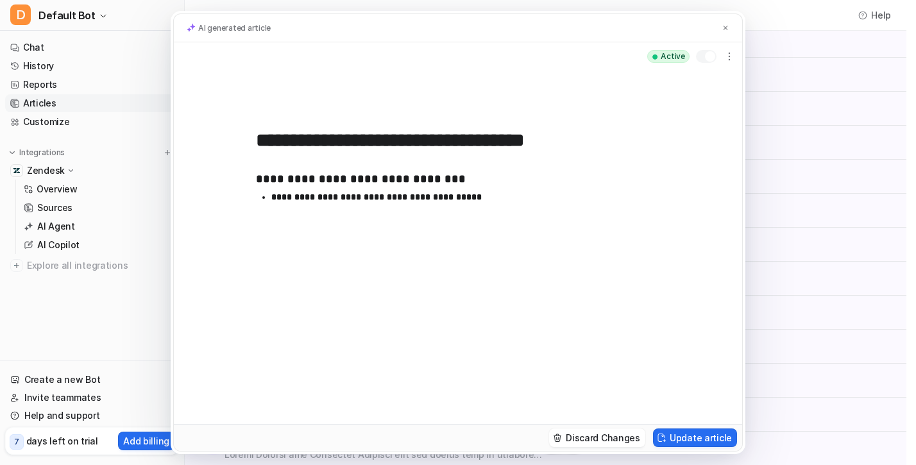
click at [781, 150] on div "**********" at bounding box center [458, 232] width 916 height 465
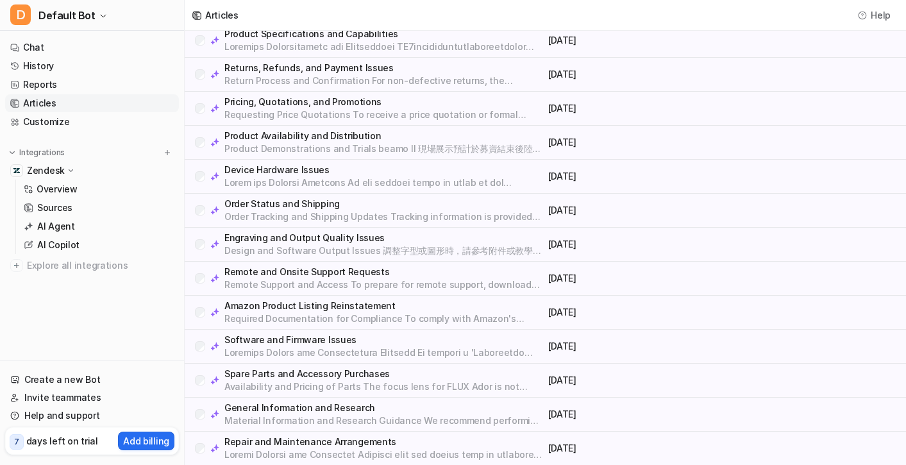
click at [441, 296] on div "Amazon Product Listing Reinstatement Required Documentation for Compliance To c…" at bounding box center [545, 313] width 721 height 34
click at [445, 273] on p "Remote and Onsite Support Requests" at bounding box center [383, 272] width 319 height 13
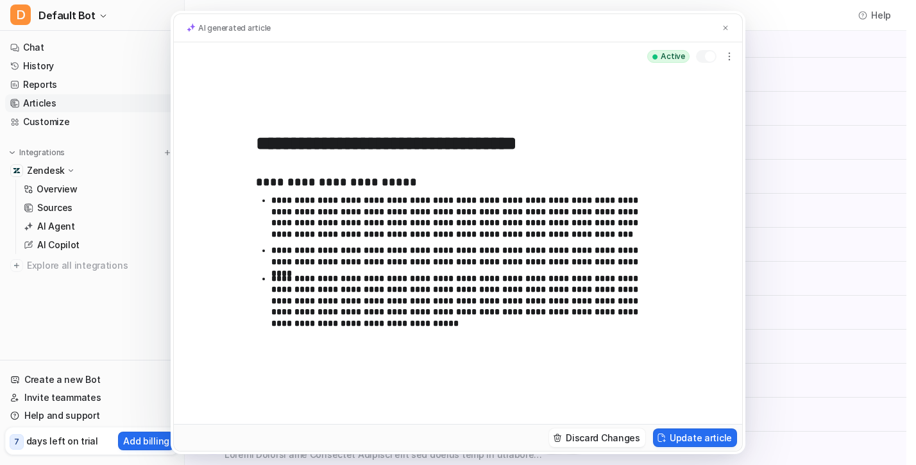
click at [807, 258] on div "**********" at bounding box center [458, 232] width 916 height 465
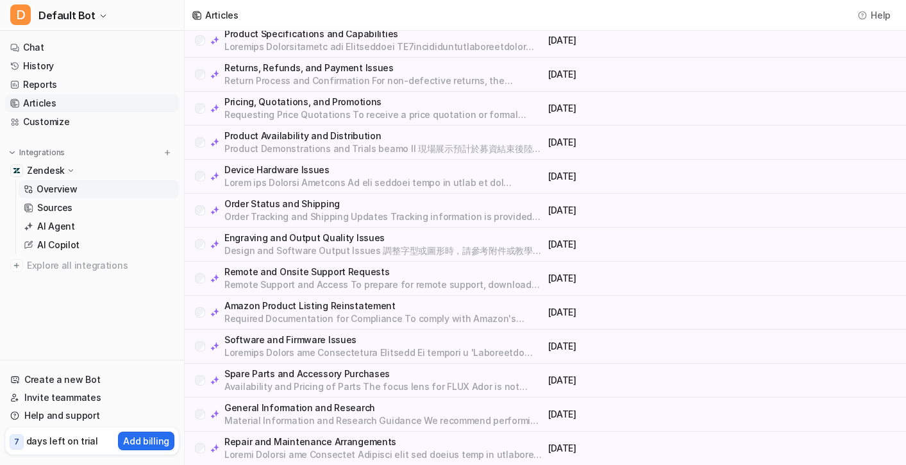
click at [119, 189] on link "Overview" at bounding box center [99, 189] width 160 height 18
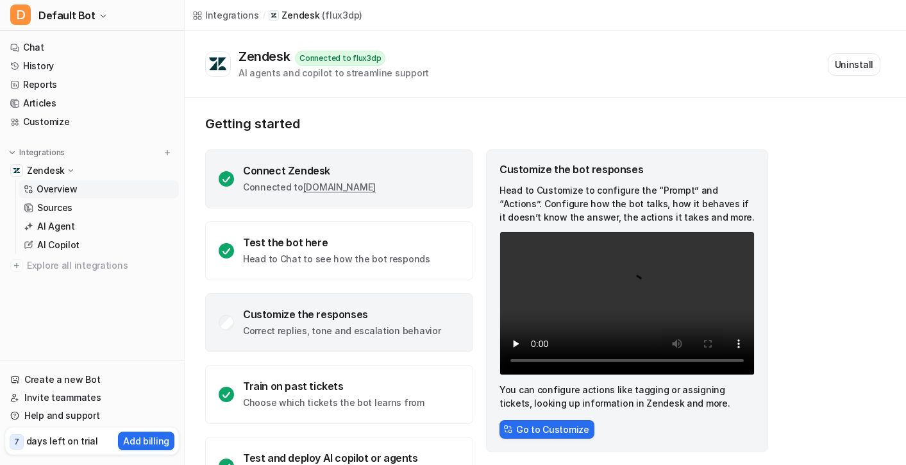
scroll to position [49, 0]
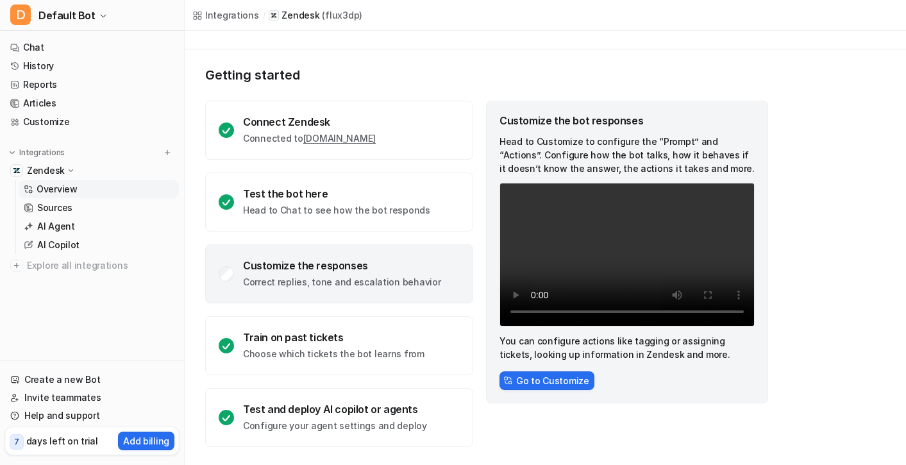
click at [538, 370] on div "Customize the bot responses Head to Customize to configure the “Prompt” and “Ac…" at bounding box center [627, 252] width 282 height 303
click at [536, 376] on button "Go to Customize" at bounding box center [547, 380] width 95 height 19
